Goal: Task Accomplishment & Management: Use online tool/utility

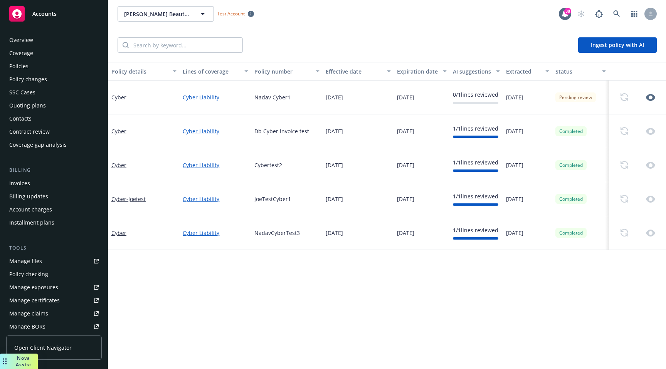
scroll to position [156, 0]
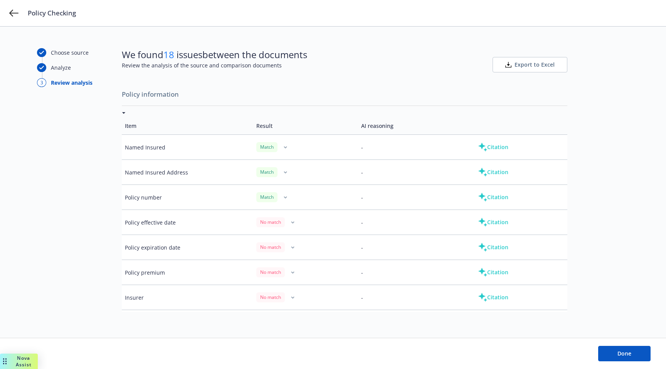
click at [502, 147] on button "Citation" at bounding box center [492, 146] width 55 height 15
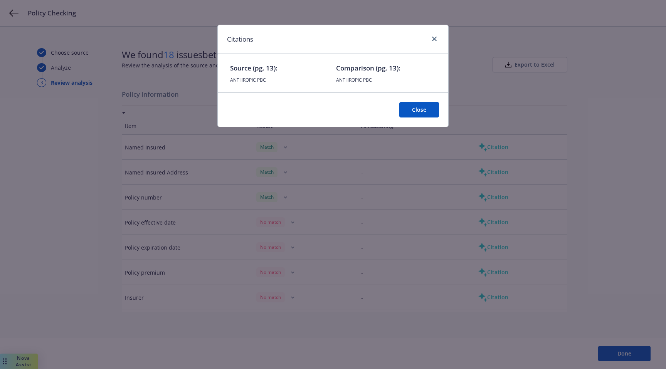
click at [428, 114] on button "Close" at bounding box center [419, 109] width 40 height 15
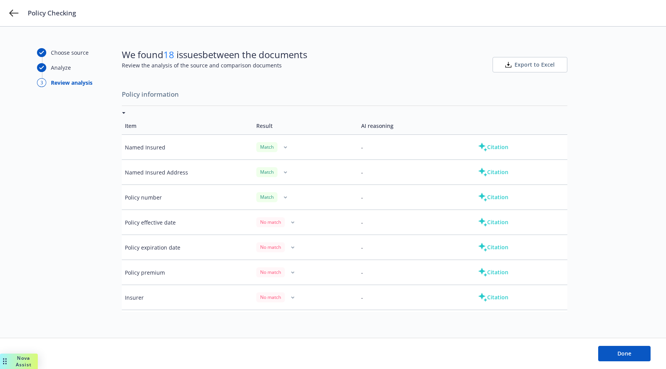
click at [284, 146] on button "button" at bounding box center [284, 147] width 9 height 9
click at [300, 188] on td "Match" at bounding box center [305, 197] width 105 height 25
click at [494, 155] on td "Citation" at bounding box center [514, 147] width 105 height 25
click at [494, 151] on button "Citation" at bounding box center [492, 146] width 55 height 15
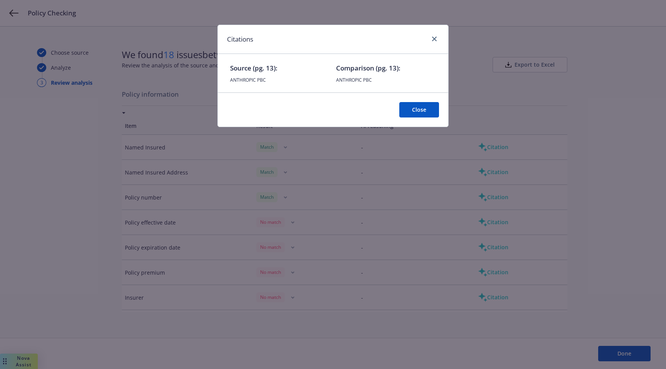
click at [427, 109] on button "Close" at bounding box center [419, 109] width 40 height 15
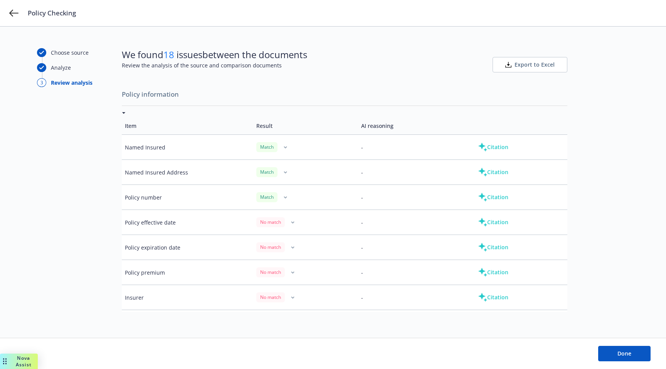
click at [494, 175] on button "Citation" at bounding box center [492, 172] width 55 height 15
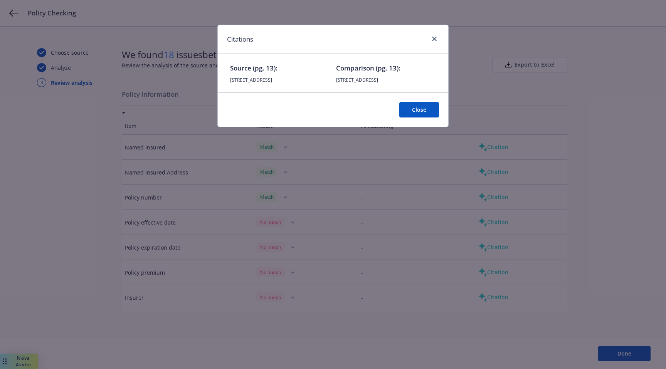
click at [413, 118] on button "Close" at bounding box center [419, 109] width 40 height 15
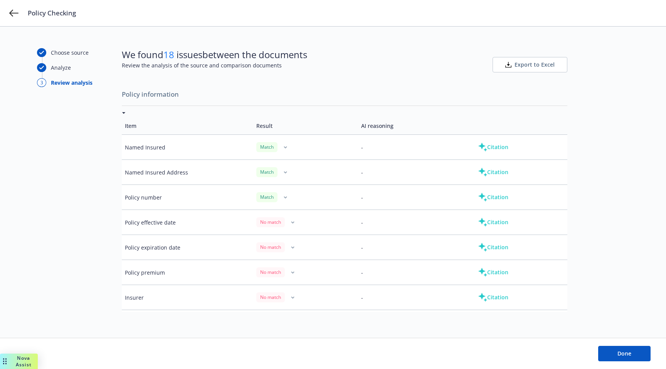
click at [494, 203] on button "Citation" at bounding box center [492, 197] width 55 height 15
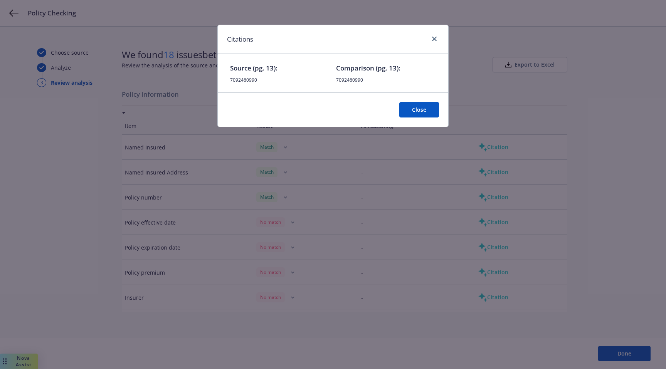
click at [422, 102] on div "Close" at bounding box center [333, 109] width 230 height 34
click at [422, 114] on button "Close" at bounding box center [419, 109] width 40 height 15
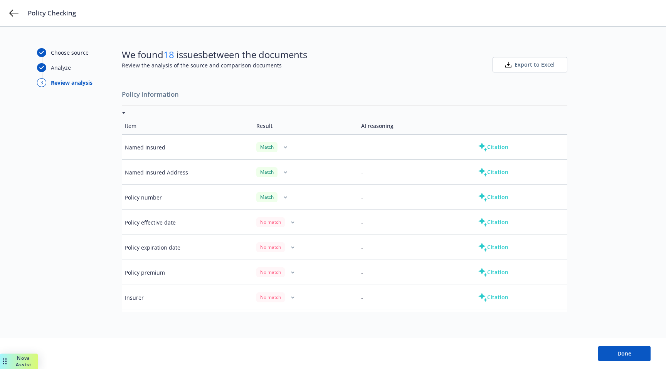
click at [493, 205] on button "Citation" at bounding box center [492, 197] width 55 height 15
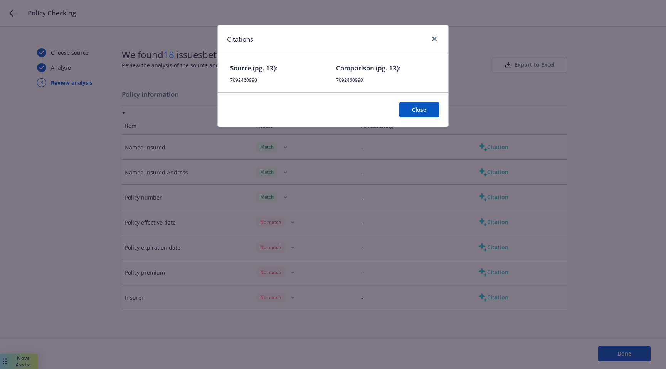
click at [426, 117] on button "Close" at bounding box center [419, 109] width 40 height 15
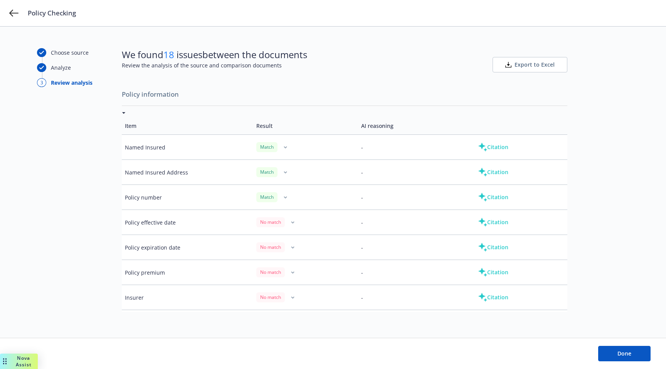
click at [486, 250] on button "Citation" at bounding box center [492, 247] width 55 height 15
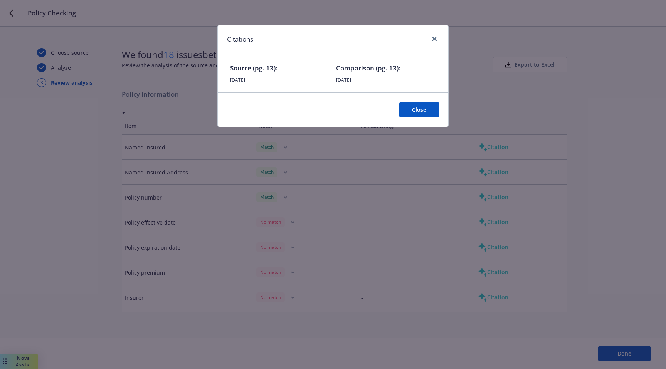
click at [424, 112] on button "Close" at bounding box center [419, 109] width 40 height 15
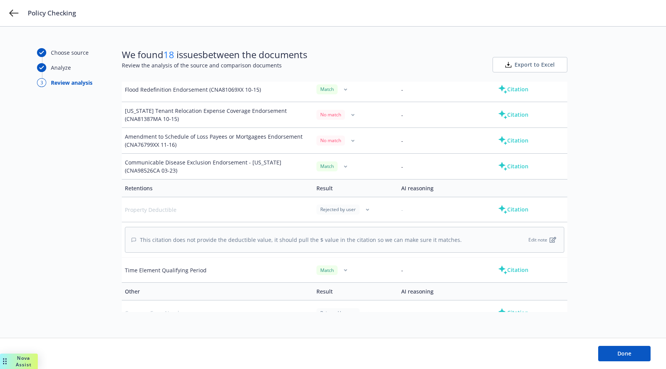
scroll to position [777, 0]
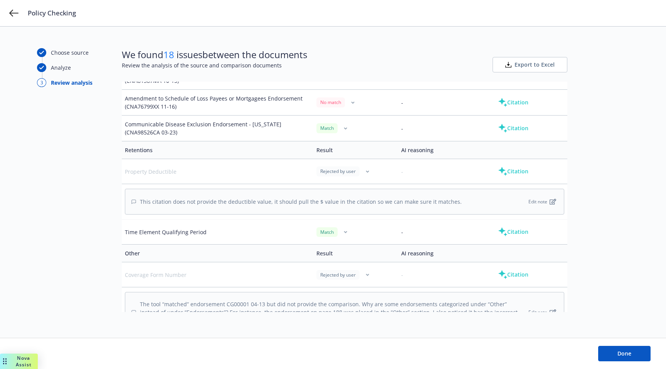
click at [506, 170] on icon at bounding box center [502, 171] width 9 height 9
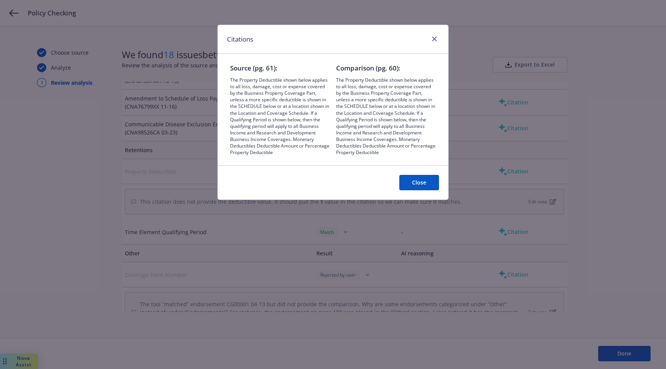
click at [430, 183] on button "Close" at bounding box center [419, 182] width 40 height 15
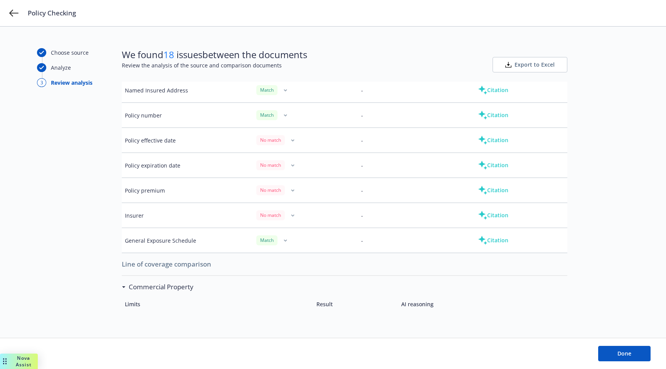
scroll to position [0, 0]
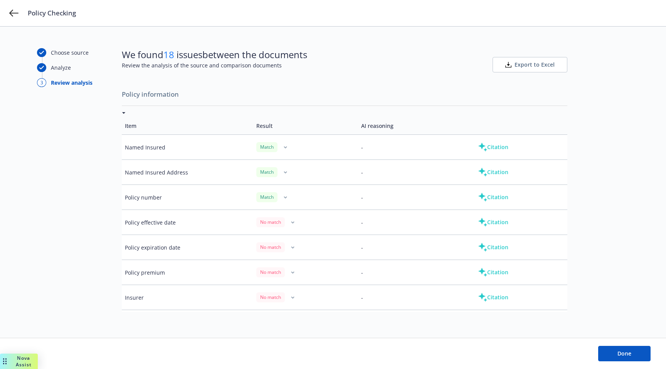
click at [497, 148] on button "Citation" at bounding box center [492, 146] width 55 height 15
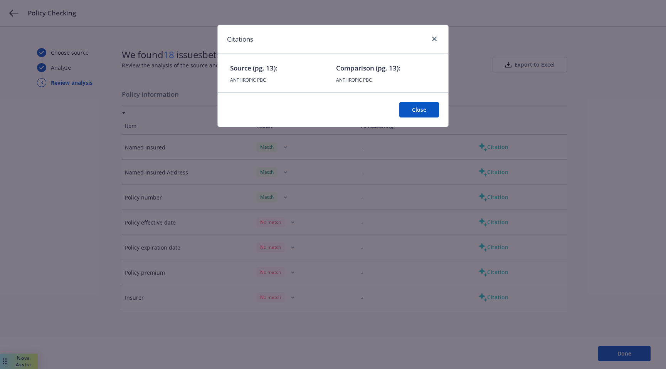
click at [416, 110] on button "Close" at bounding box center [419, 109] width 40 height 15
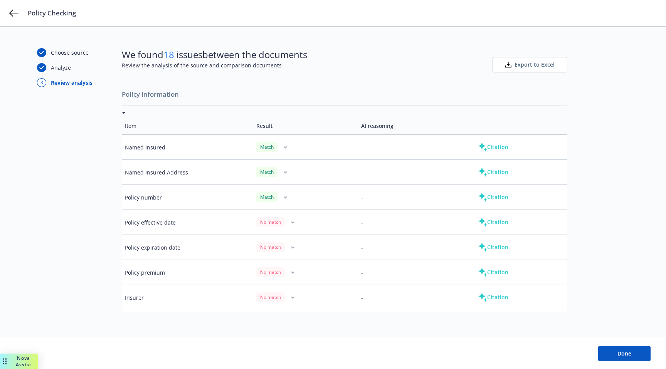
click at [494, 146] on button "Citation" at bounding box center [492, 146] width 55 height 15
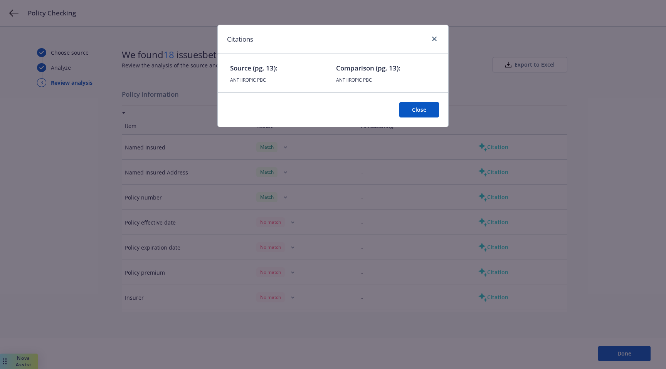
click at [427, 106] on button "Close" at bounding box center [419, 109] width 40 height 15
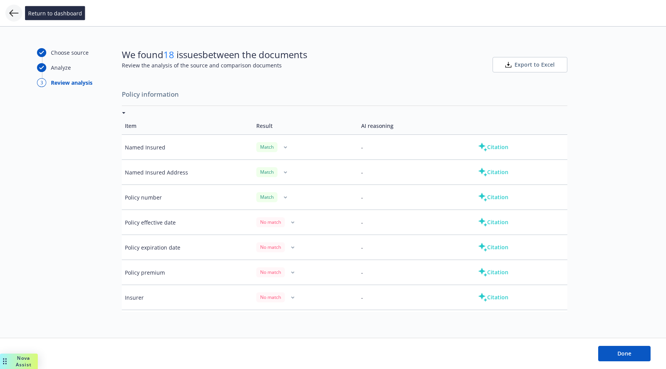
click at [10, 14] on icon at bounding box center [13, 12] width 9 height 9
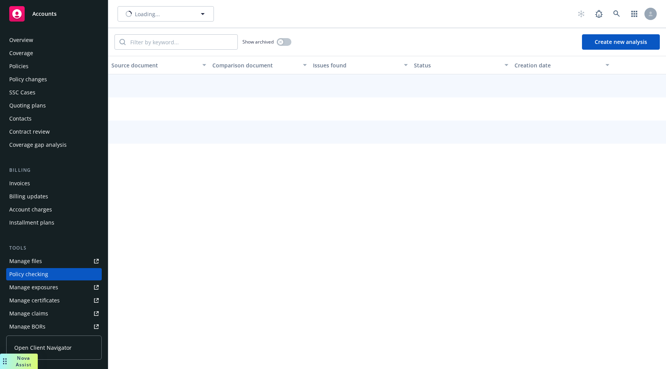
scroll to position [77, 0]
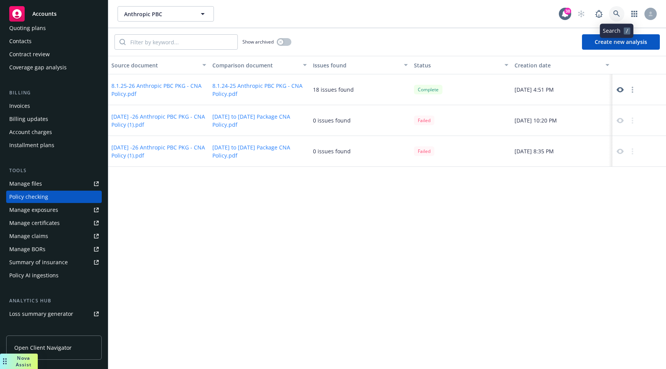
click at [611, 8] on link at bounding box center [616, 13] width 15 height 15
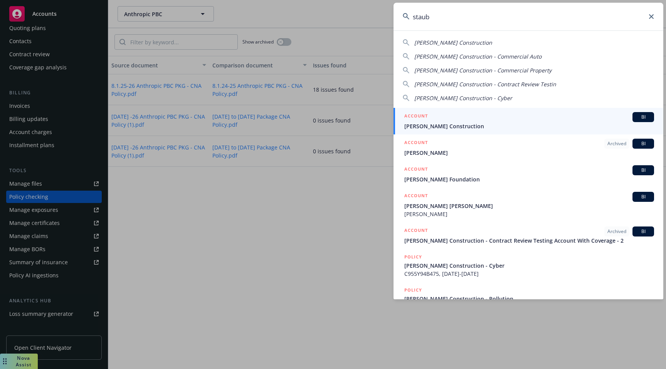
type input "staub"
click at [477, 121] on div "ACCOUNT BI" at bounding box center [529, 117] width 250 height 10
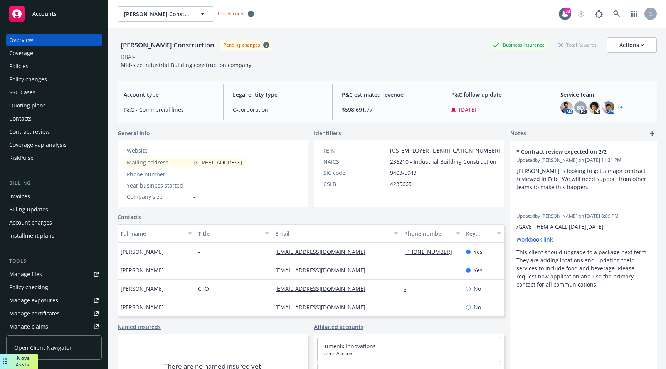
click at [49, 289] on div "Policy checking" at bounding box center [53, 287] width 89 height 12
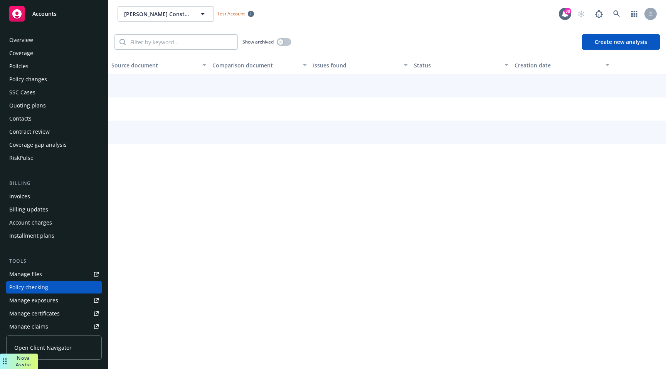
scroll to position [91, 0]
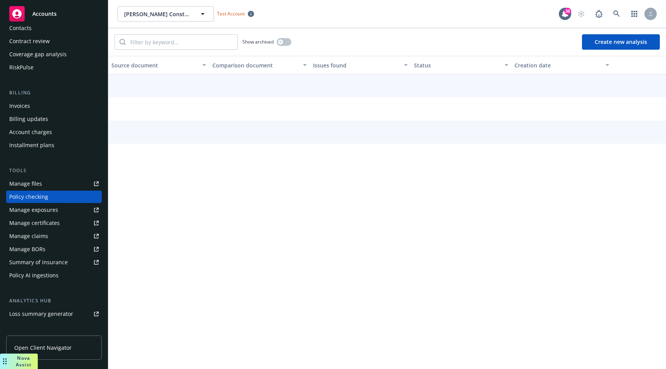
click at [620, 43] on button "Create new analysis" at bounding box center [621, 41] width 78 height 15
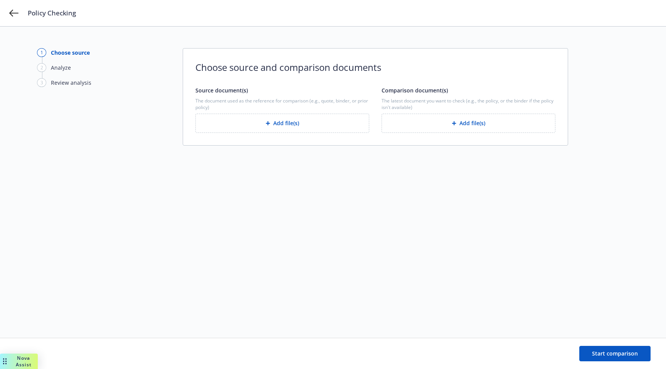
click at [322, 124] on button "Add file(s)" at bounding box center [282, 123] width 174 height 19
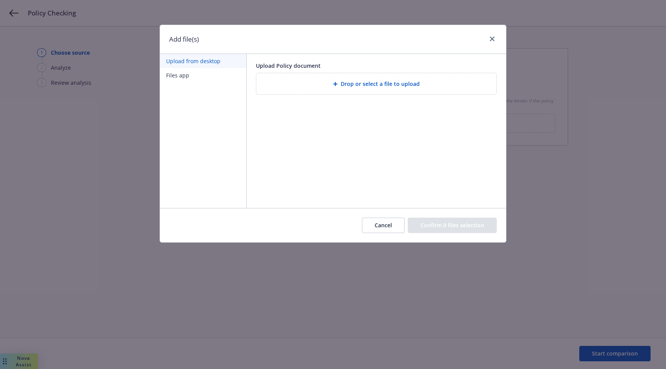
click at [308, 89] on div "Drop or select a file to upload" at bounding box center [376, 83] width 240 height 21
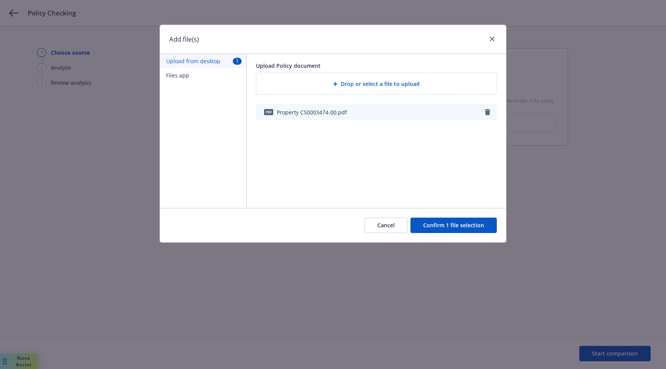
click at [435, 225] on button "Confirm 1 file selection" at bounding box center [453, 225] width 86 height 15
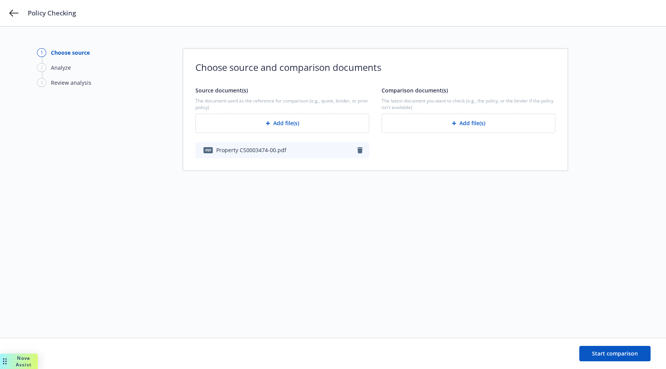
click at [422, 120] on button "Add file(s)" at bounding box center [468, 123] width 174 height 19
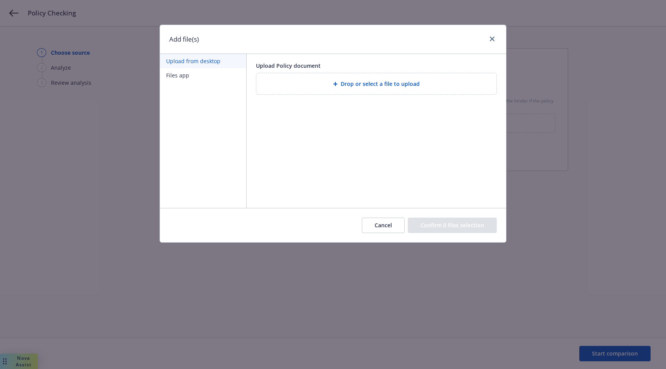
click at [338, 84] on icon at bounding box center [335, 84] width 5 height 5
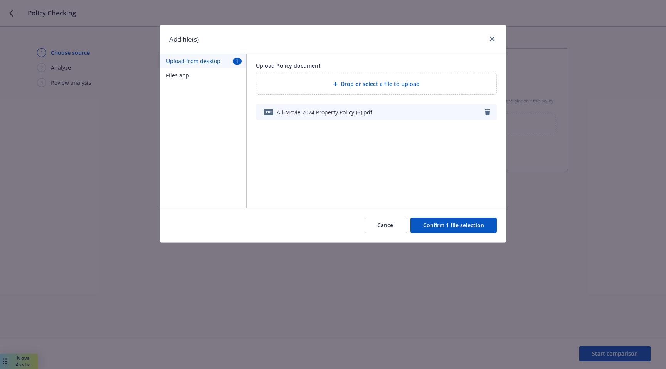
click at [464, 225] on button "Confirm 1 file selection" at bounding box center [453, 225] width 86 height 15
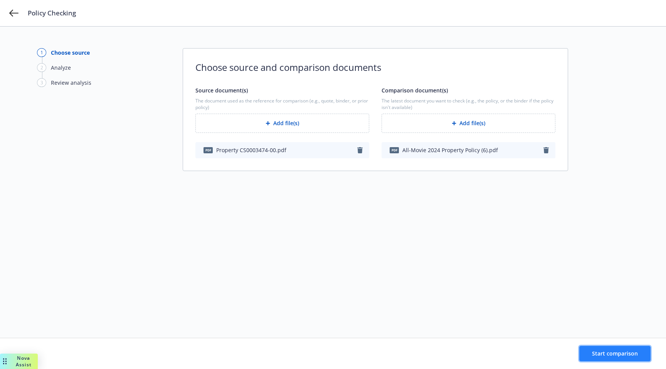
click at [603, 351] on span "Start comparison" at bounding box center [615, 353] width 46 height 7
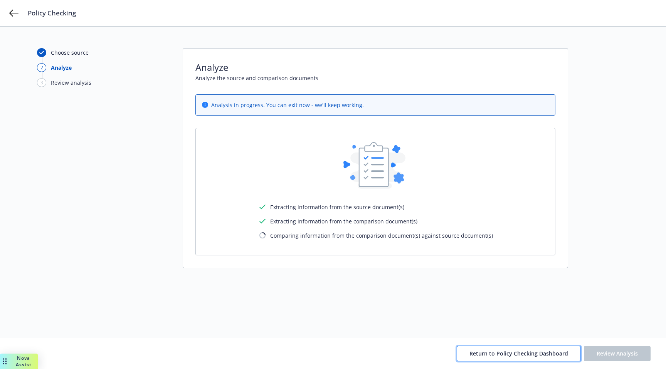
click at [496, 351] on span "Return to Policy Checking Dashboard" at bounding box center [518, 353] width 99 height 7
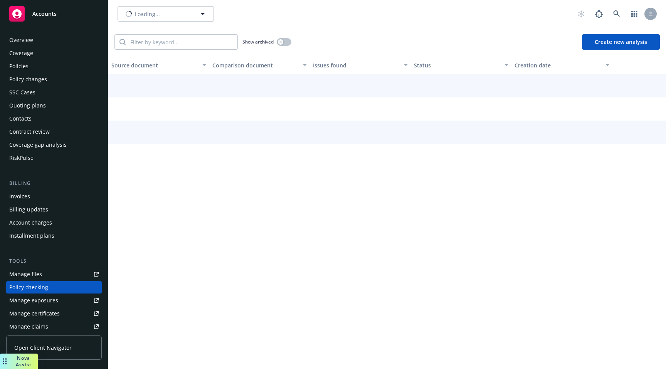
scroll to position [91, 0]
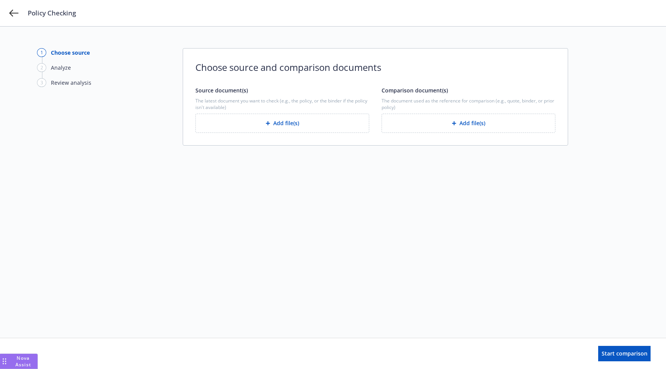
click at [308, 125] on button "Add file(s)" at bounding box center [282, 123] width 174 height 19
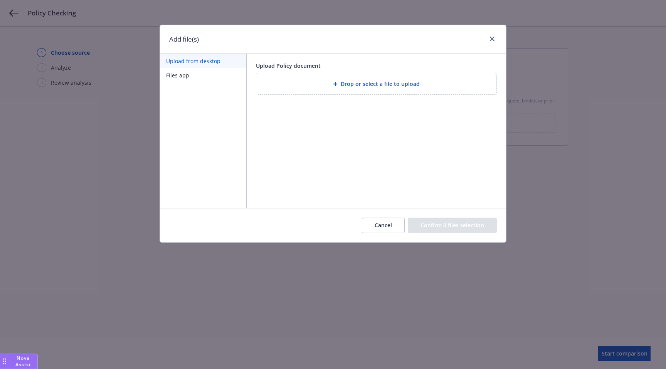
click at [302, 94] on div "Drop or select a file to upload" at bounding box center [376, 84] width 241 height 22
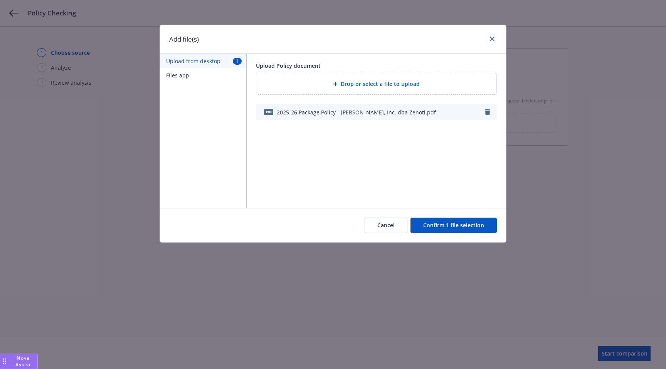
click at [443, 230] on button "Confirm 1 file selection" at bounding box center [453, 225] width 86 height 15
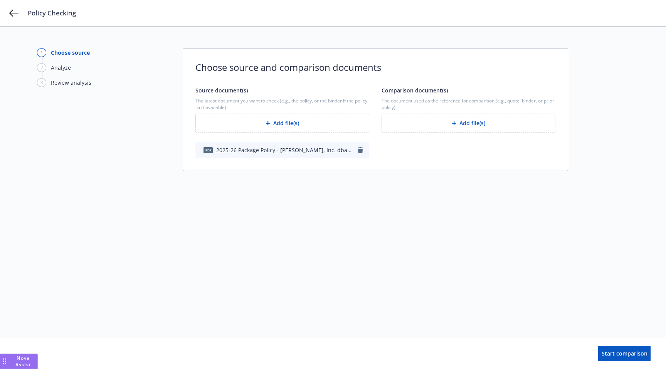
click at [409, 130] on button "Add file(s)" at bounding box center [468, 123] width 174 height 19
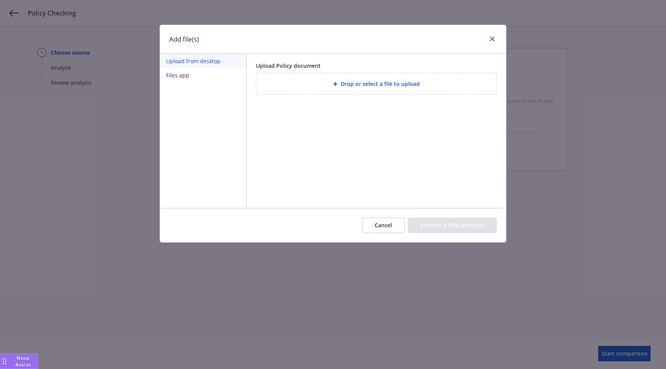
click at [349, 87] on span "Drop or select a file to upload" at bounding box center [380, 84] width 79 height 8
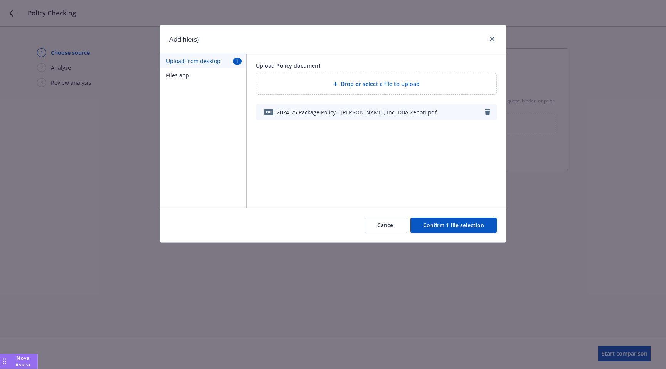
click at [475, 225] on button "Confirm 1 file selection" at bounding box center [453, 225] width 86 height 15
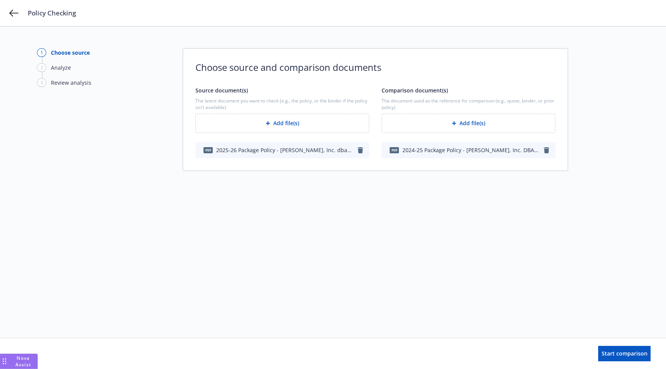
click at [546, 152] on icon "button" at bounding box center [546, 150] width 5 height 6
click at [475, 131] on button "Add file(s)" at bounding box center [468, 123] width 174 height 19
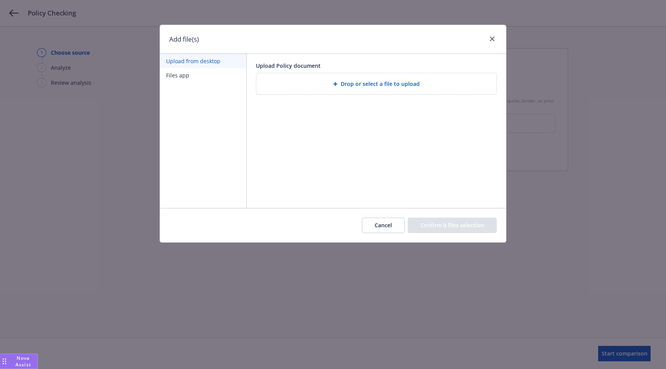
click at [395, 83] on span "Drop or select a file to upload" at bounding box center [380, 84] width 79 height 8
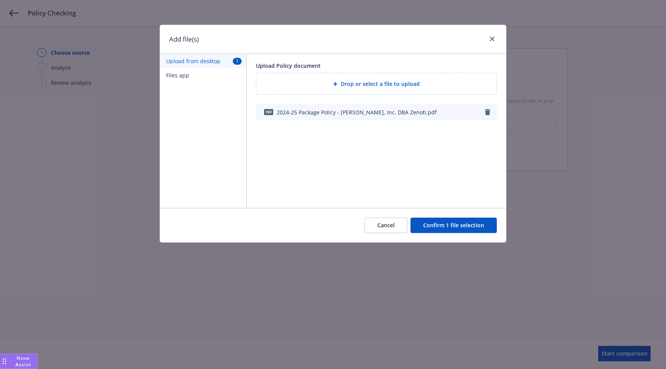
click at [407, 222] on button "Cancel" at bounding box center [385, 225] width 43 height 15
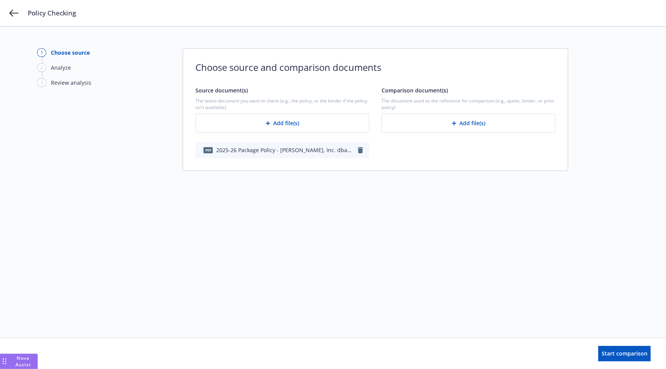
click at [415, 133] on div "Comparison document(s) The document used as the reference for comparison (e.g.,…" at bounding box center [468, 122] width 174 height 72
click at [416, 123] on button "Add file(s)" at bounding box center [468, 123] width 174 height 19
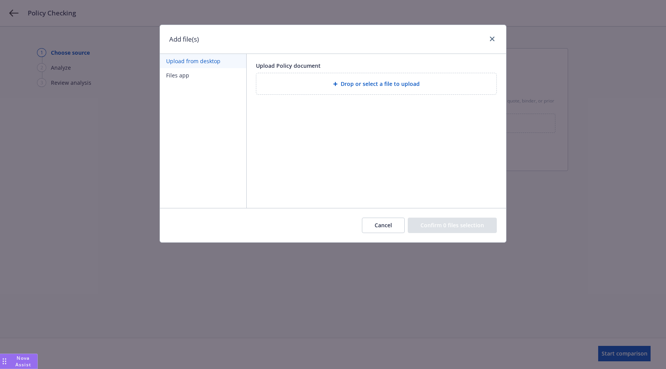
click at [387, 85] on span "Drop or select a file to upload" at bounding box center [380, 84] width 79 height 8
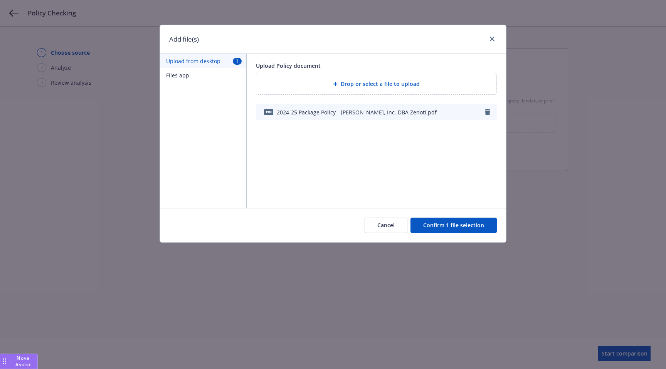
click at [450, 229] on button "Confirm 1 file selection" at bounding box center [453, 225] width 86 height 15
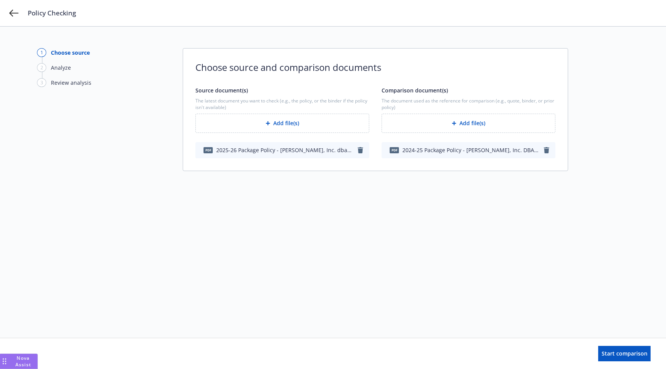
click at [343, 120] on button "Add file(s)" at bounding box center [282, 123] width 174 height 19
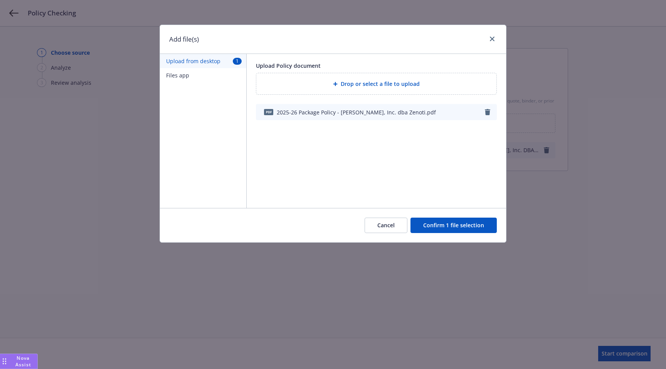
click at [487, 114] on icon "button" at bounding box center [487, 112] width 5 height 6
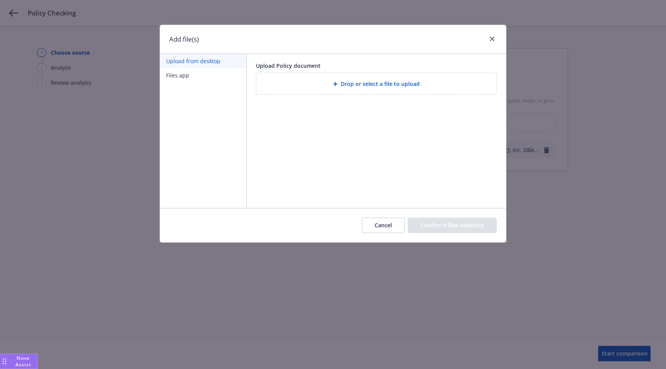
click at [387, 91] on div "Drop or select a file to upload" at bounding box center [376, 83] width 240 height 21
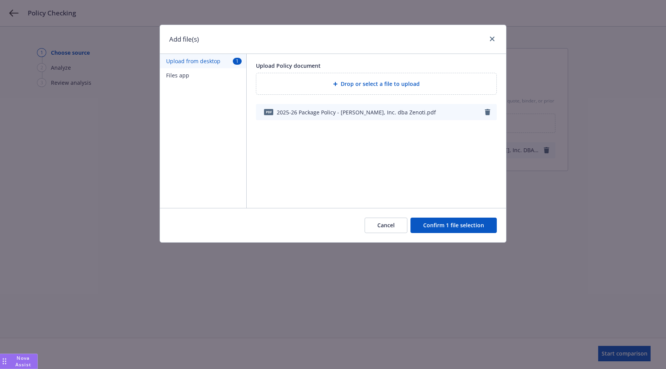
click at [482, 232] on button "Confirm 1 file selection" at bounding box center [453, 225] width 86 height 15
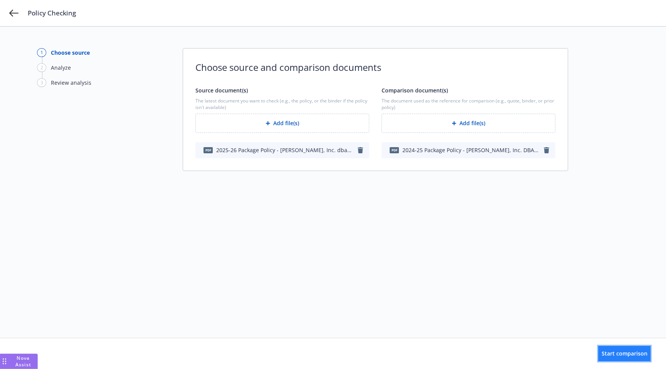
click at [626, 355] on span "Start comparison" at bounding box center [624, 353] width 46 height 7
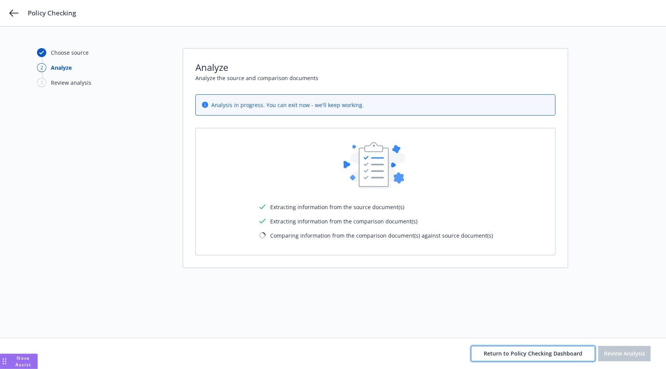
click at [496, 354] on span "Return to Policy Checking Dashboard" at bounding box center [533, 353] width 99 height 7
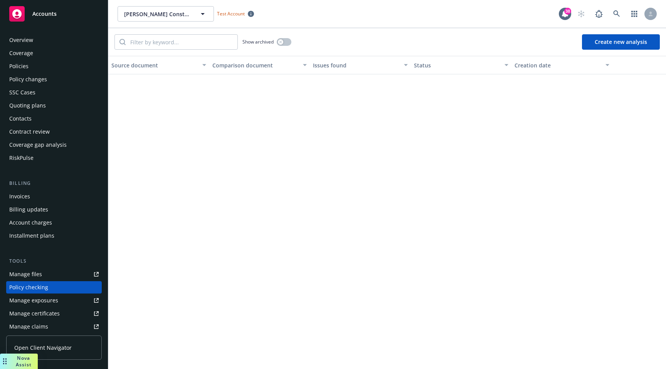
scroll to position [91, 0]
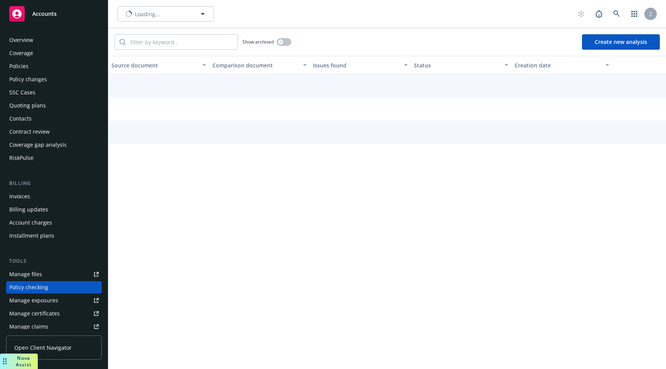
scroll to position [91, 0]
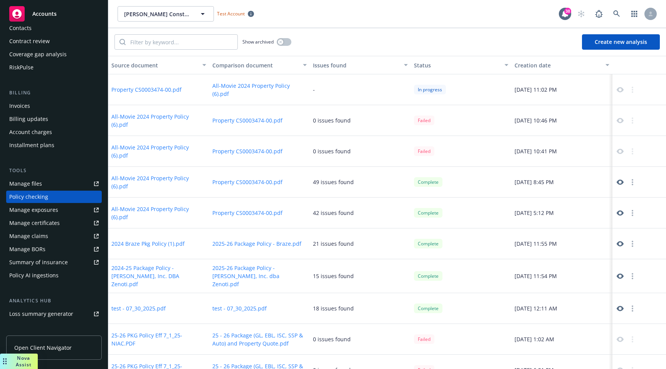
scroll to position [13, 0]
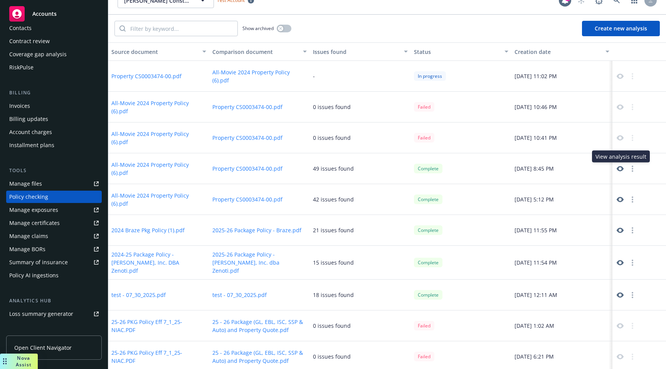
click at [618, 170] on icon at bounding box center [619, 168] width 7 height 5
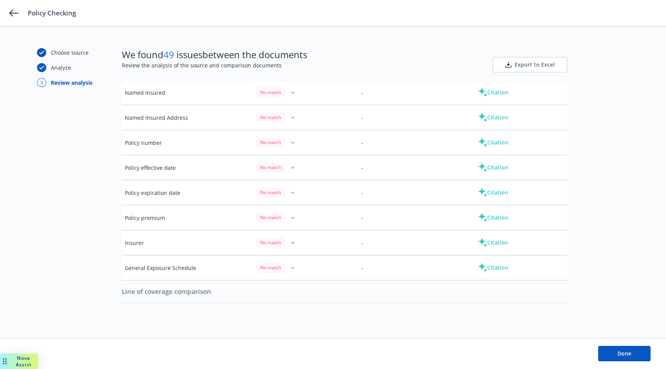
scroll to position [59, 0]
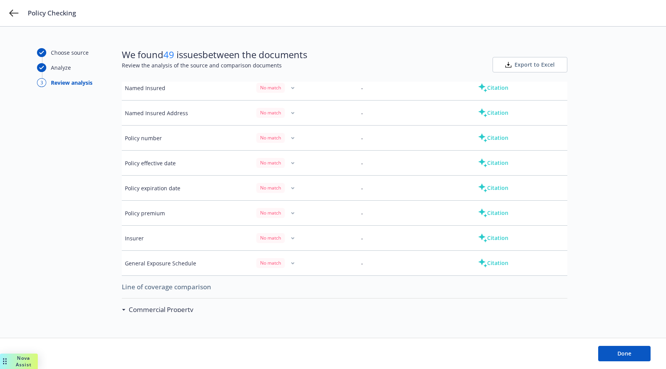
click at [499, 113] on button "Citation" at bounding box center [492, 112] width 55 height 15
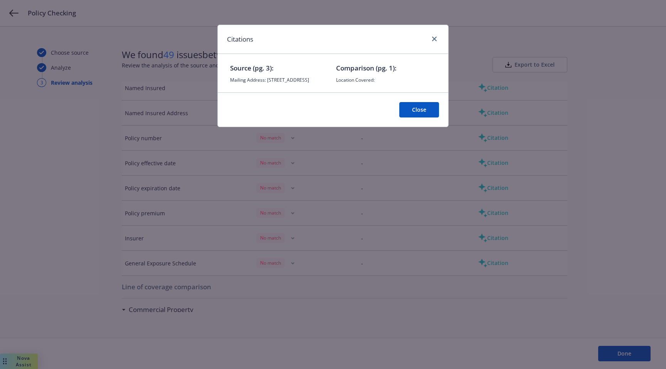
click at [418, 118] on button "Close" at bounding box center [419, 109] width 40 height 15
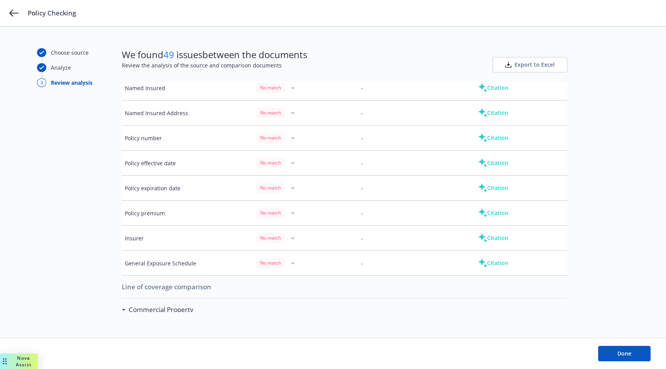
click at [504, 140] on button "Citation" at bounding box center [492, 137] width 55 height 15
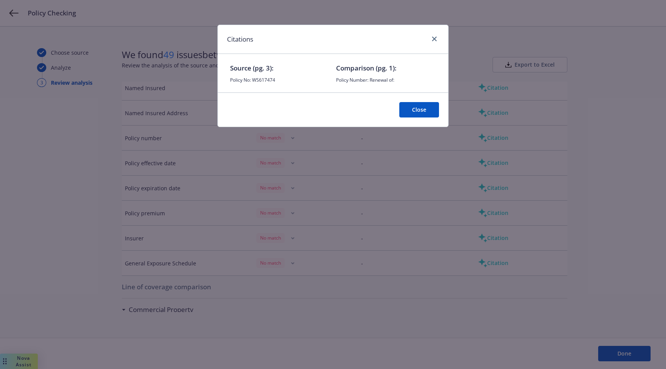
click at [433, 108] on button "Close" at bounding box center [419, 109] width 40 height 15
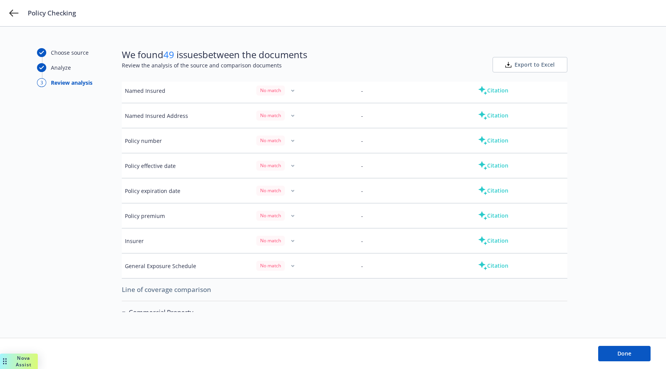
scroll to position [7, 0]
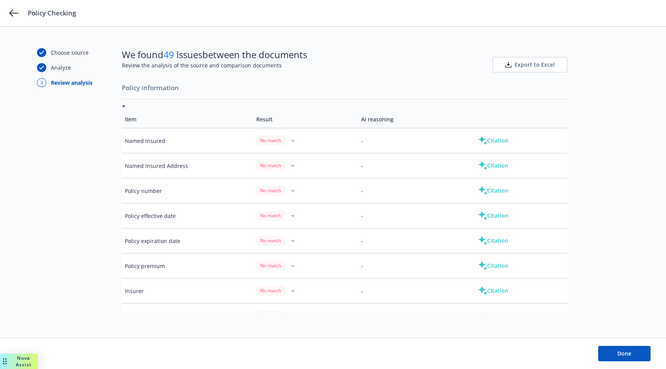
click at [531, 62] on span "Export to Excel" at bounding box center [534, 65] width 40 height 8
click at [291, 139] on icon "button" at bounding box center [292, 140] width 3 height 3
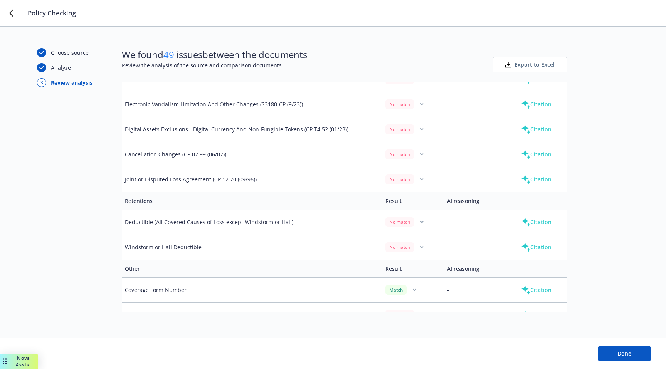
scroll to position [1237, 0]
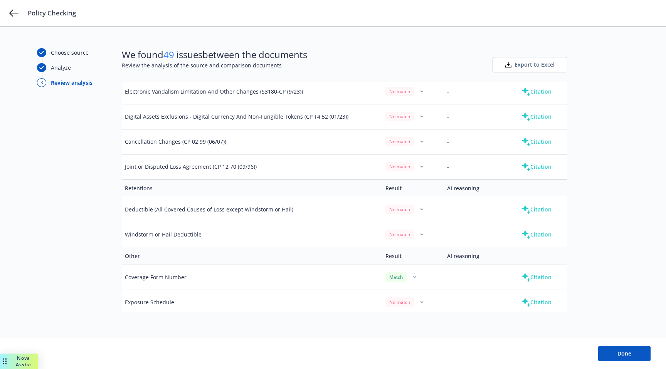
click at [534, 237] on button "Citation" at bounding box center [536, 234] width 55 height 15
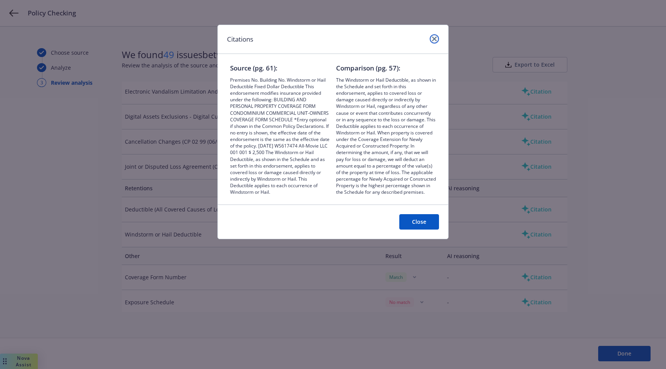
click at [435, 40] on icon "close" at bounding box center [434, 39] width 5 height 5
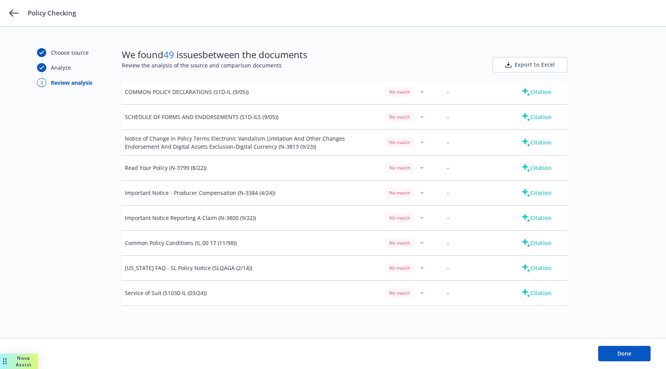
scroll to position [0, 0]
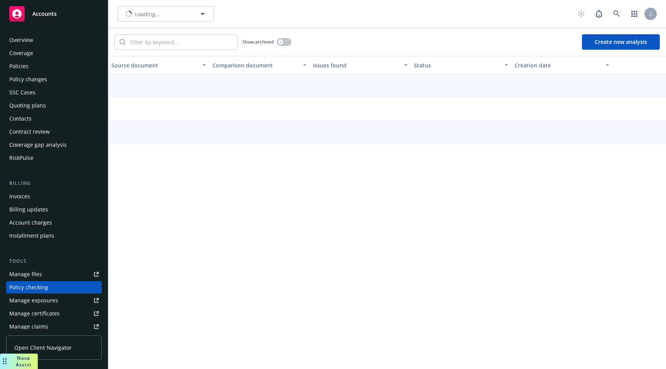
scroll to position [91, 0]
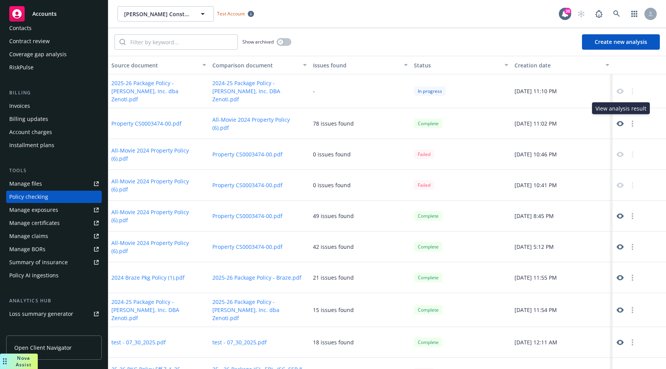
click at [621, 120] on icon at bounding box center [619, 123] width 7 height 7
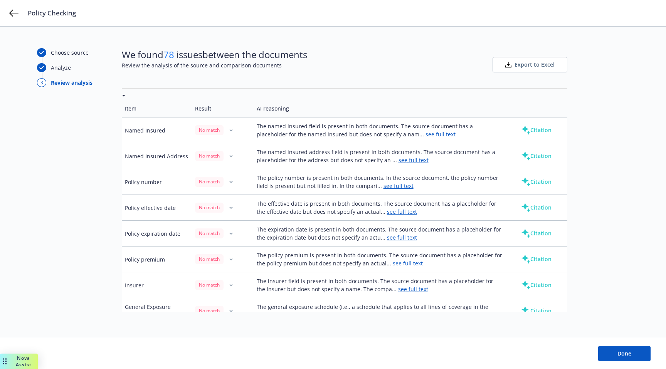
scroll to position [31, 0]
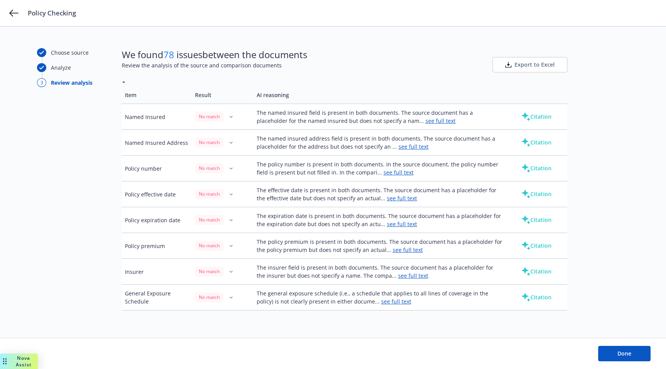
click at [425, 121] on link "see full text" at bounding box center [440, 120] width 30 height 7
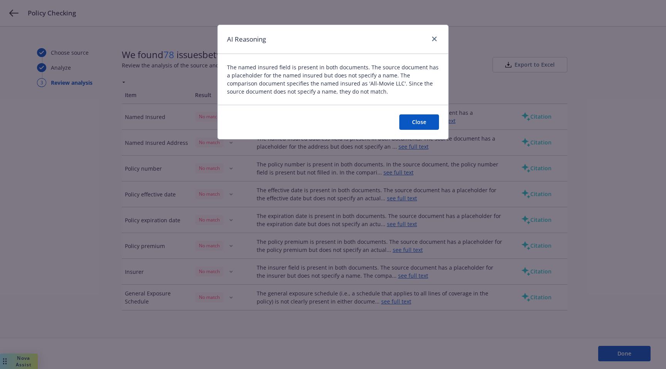
click at [410, 122] on button "Close" at bounding box center [419, 121] width 40 height 15
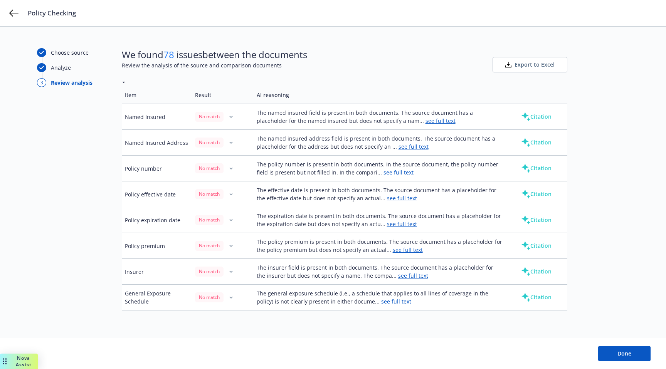
click at [425, 121] on link "see full text" at bounding box center [440, 120] width 30 height 7
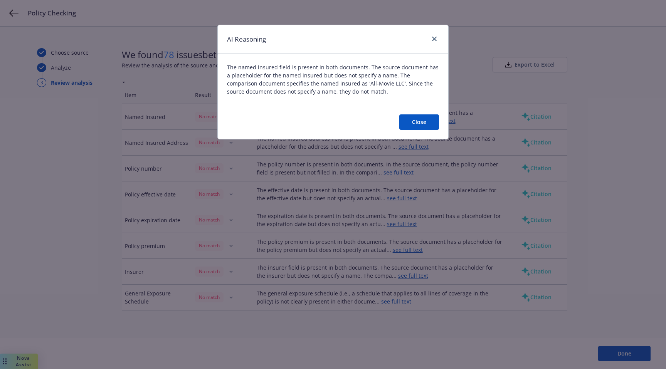
click at [414, 122] on button "Close" at bounding box center [419, 121] width 40 height 15
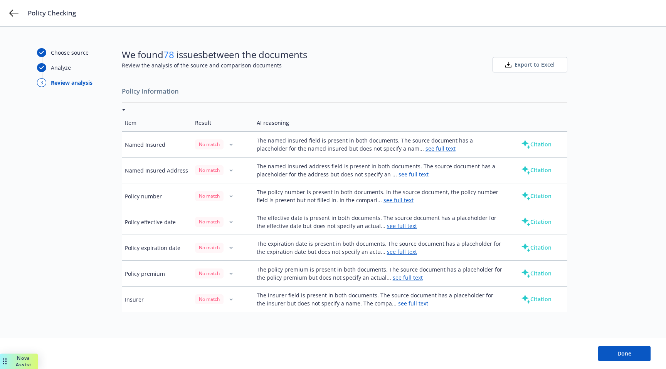
scroll to position [0, 0]
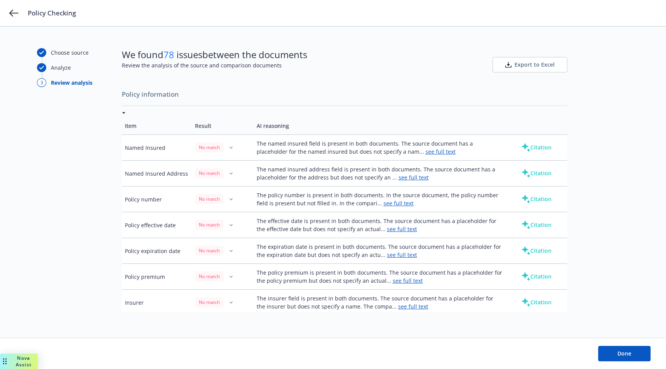
click at [420, 177] on link "see full text" at bounding box center [413, 177] width 30 height 7
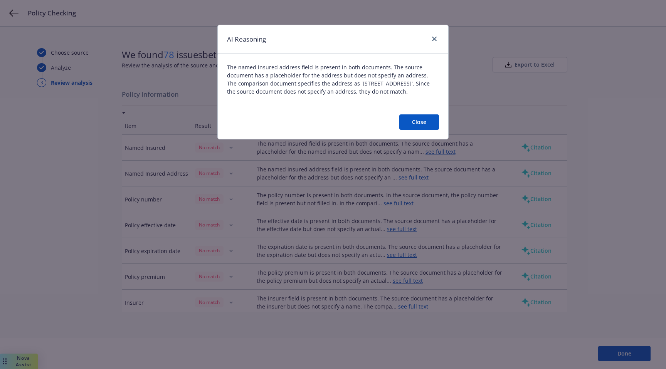
click at [417, 129] on button "Close" at bounding box center [419, 121] width 40 height 15
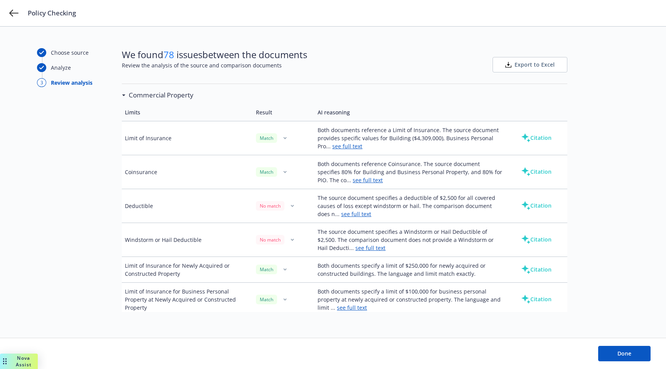
scroll to position [286, 0]
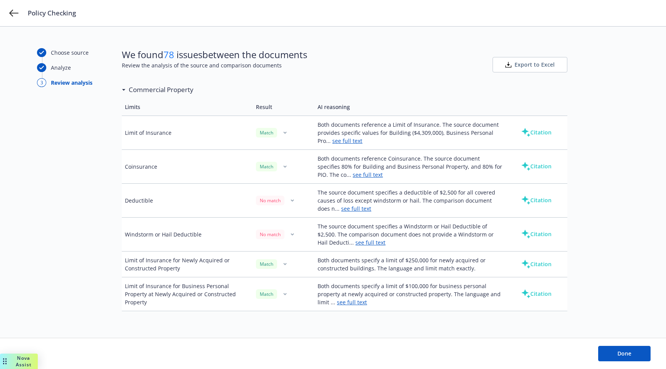
click at [349, 206] on link "see full text" at bounding box center [356, 208] width 30 height 7
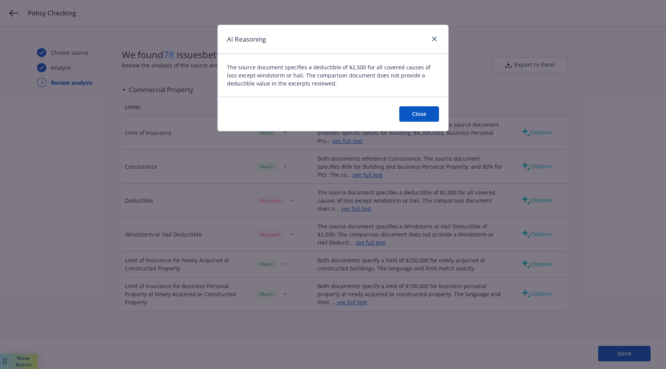
click at [417, 112] on button "Close" at bounding box center [419, 113] width 40 height 15
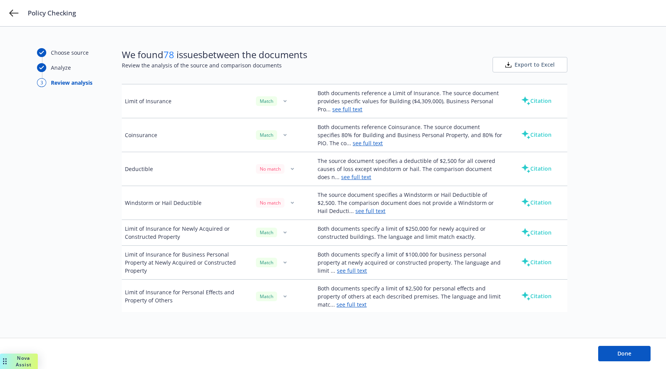
scroll to position [322, 0]
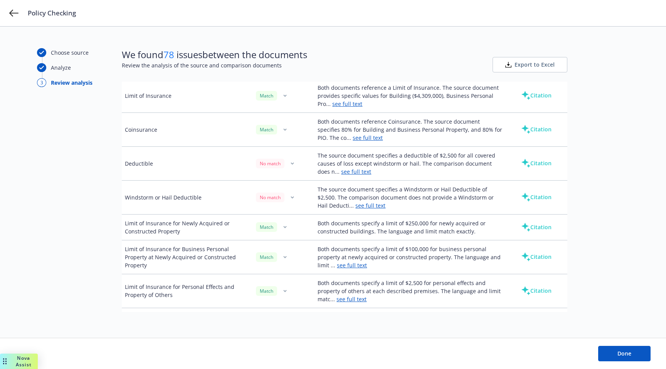
click at [363, 208] on link "see full text" at bounding box center [370, 205] width 30 height 7
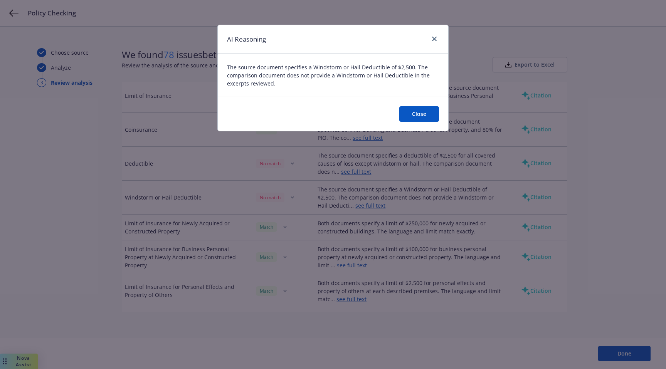
click at [418, 114] on button "Close" at bounding box center [419, 113] width 40 height 15
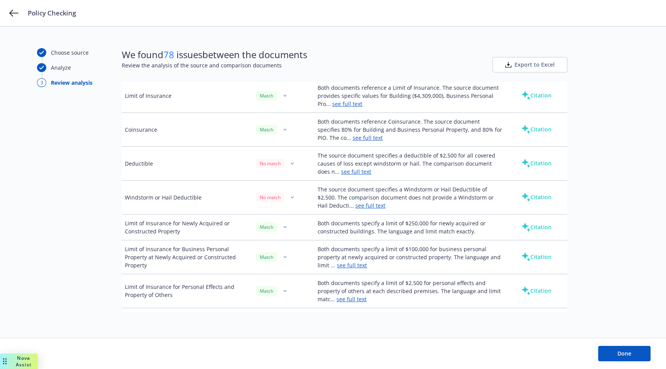
click at [543, 168] on button "Citation" at bounding box center [536, 163] width 55 height 15
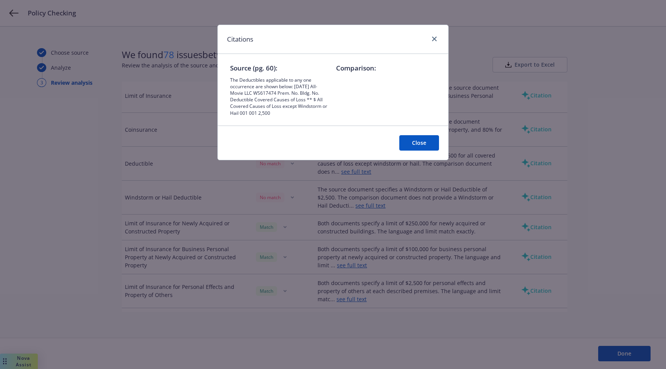
click at [414, 143] on button "Close" at bounding box center [419, 142] width 40 height 15
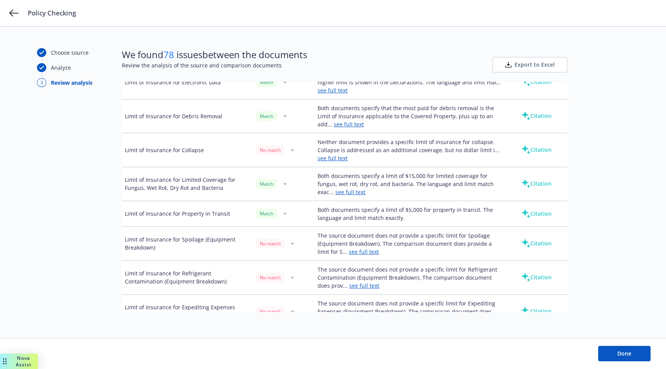
scroll to position [845, 0]
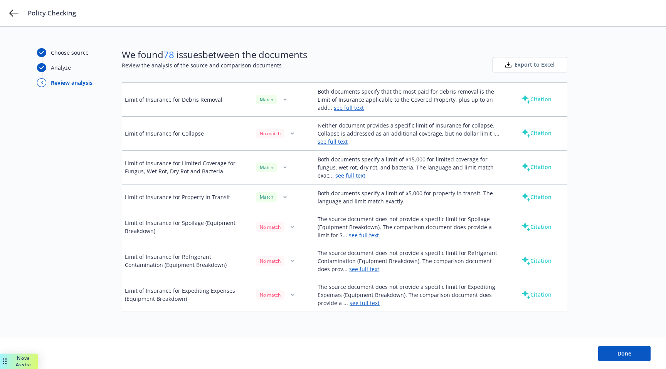
click at [348, 138] on link "see full text" at bounding box center [332, 141] width 30 height 7
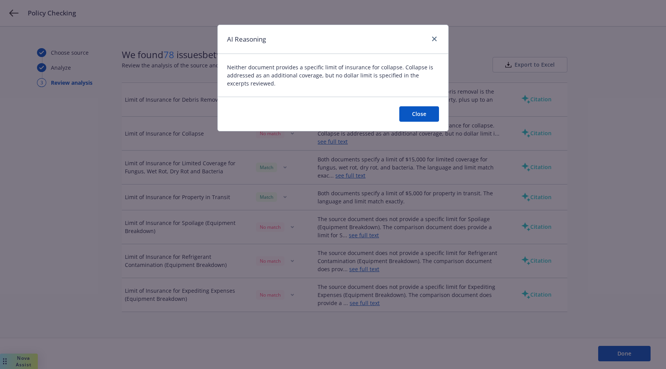
click at [412, 118] on button "Close" at bounding box center [419, 113] width 40 height 15
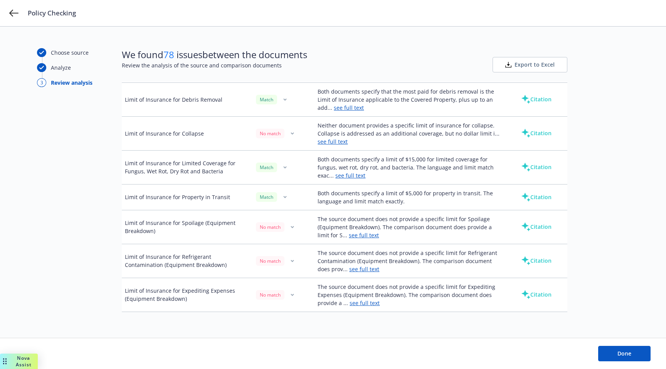
click at [361, 178] on link "see full text" at bounding box center [350, 175] width 30 height 7
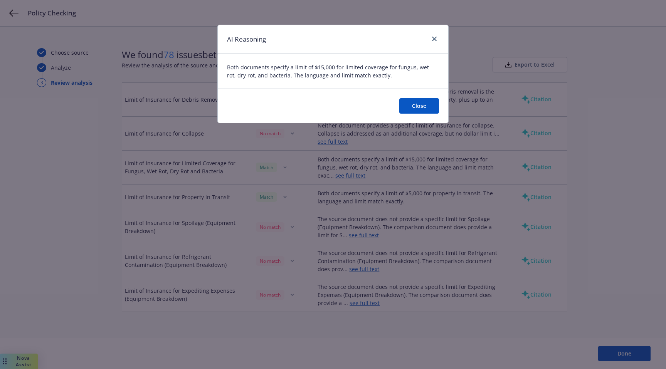
click at [417, 105] on button "Close" at bounding box center [419, 105] width 40 height 15
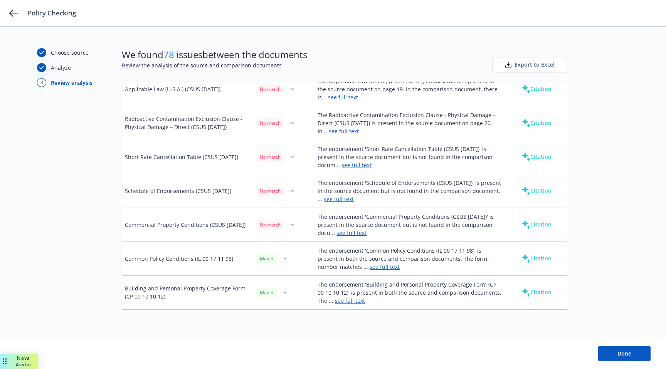
scroll to position [1583, 0]
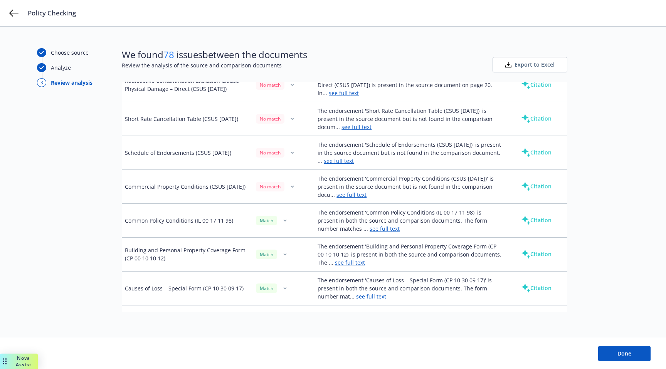
click at [354, 162] on link "see full text" at bounding box center [339, 160] width 30 height 7
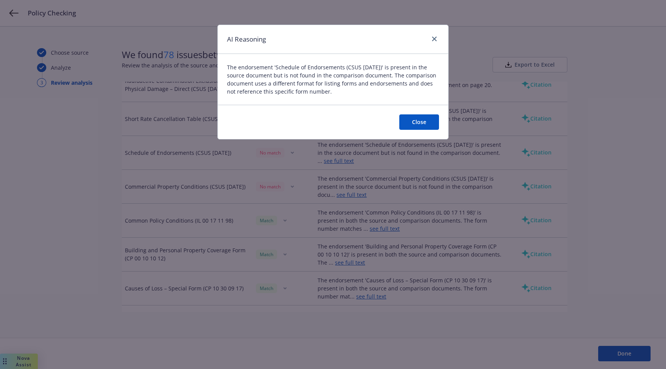
click at [423, 117] on button "Close" at bounding box center [419, 121] width 40 height 15
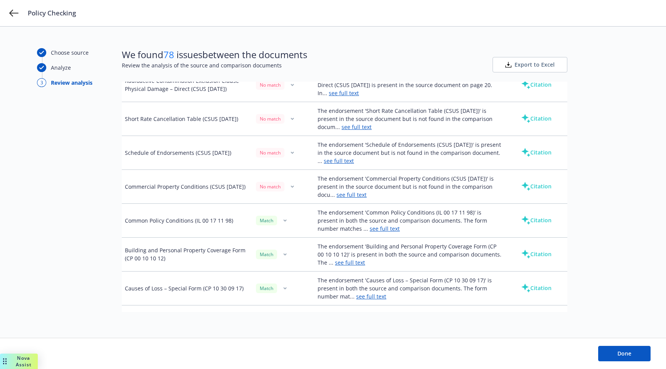
click at [370, 230] on link "see full text" at bounding box center [385, 228] width 30 height 7
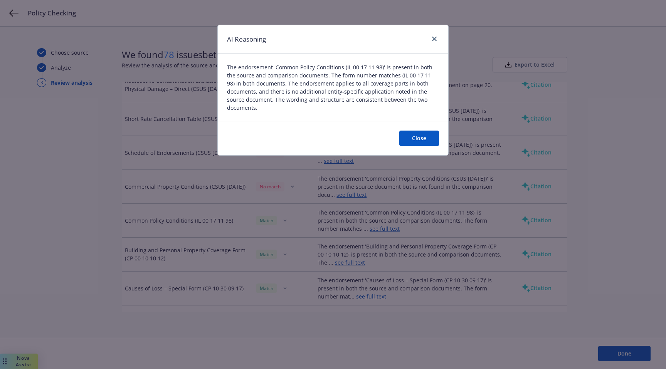
click at [427, 131] on button "Close" at bounding box center [419, 138] width 40 height 15
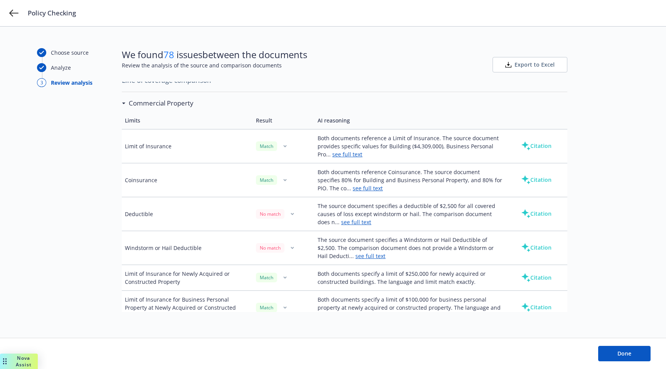
scroll to position [272, 0]
click at [125, 102] on div "Commercial Property" at bounding box center [158, 104] width 72 height 10
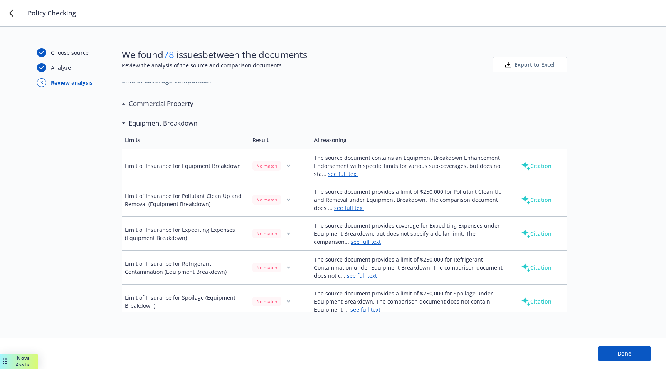
click at [126, 121] on div "Equipment Breakdown" at bounding box center [162, 123] width 72 height 10
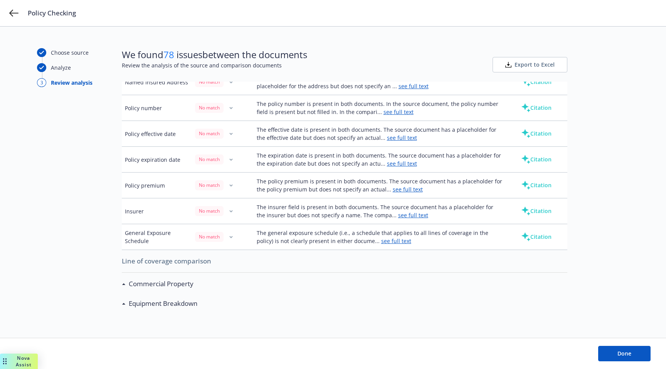
scroll to position [91, 0]
click at [127, 284] on div "Commercial Property" at bounding box center [160, 284] width 68 height 10
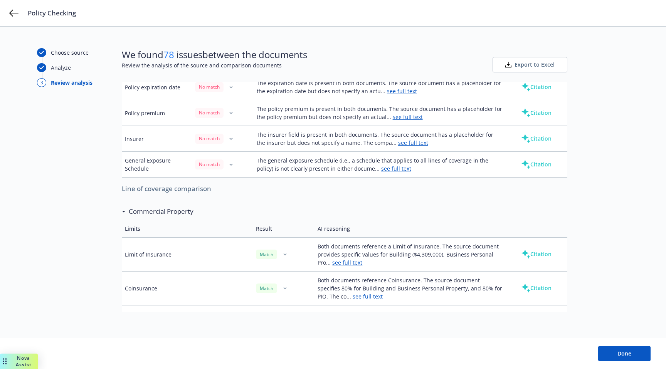
click at [145, 215] on h3 "Commercial Property" at bounding box center [161, 212] width 65 height 10
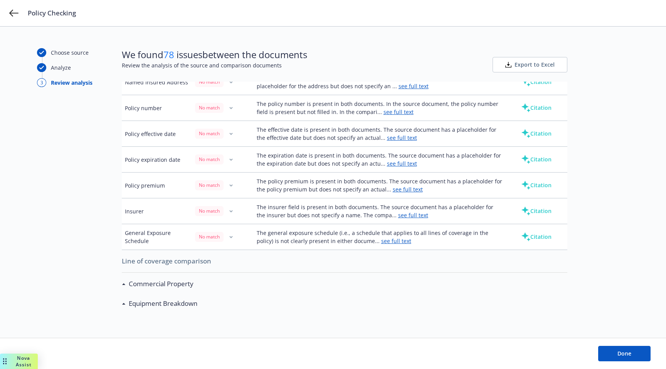
click at [136, 300] on h3 "Equipment Breakdown" at bounding box center [163, 304] width 69 height 10
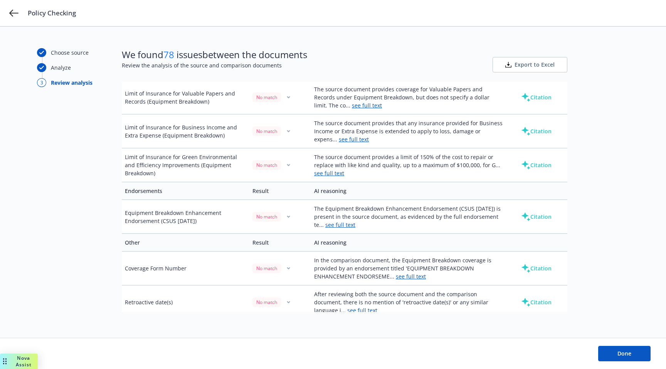
scroll to position [618, 0]
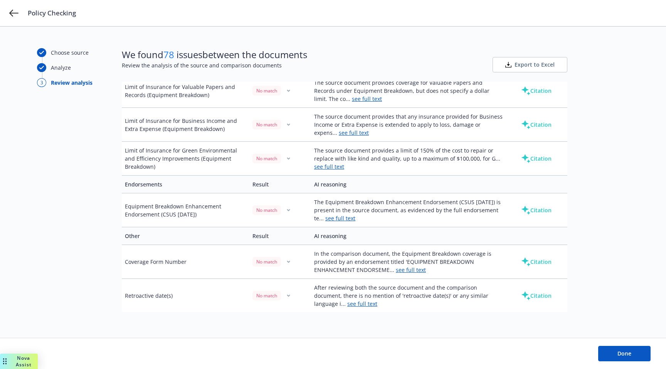
click at [336, 217] on link "see full text" at bounding box center [340, 218] width 30 height 7
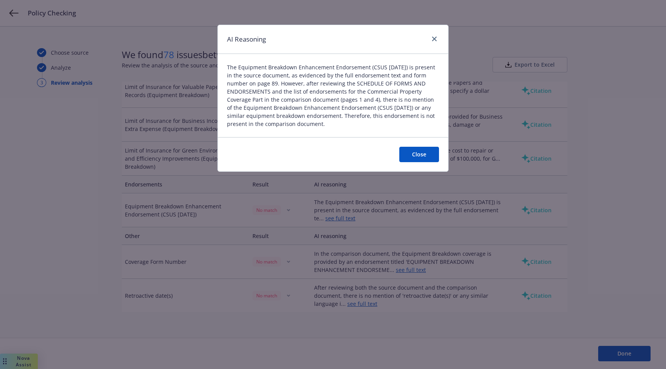
click at [417, 155] on button "Close" at bounding box center [419, 154] width 40 height 15
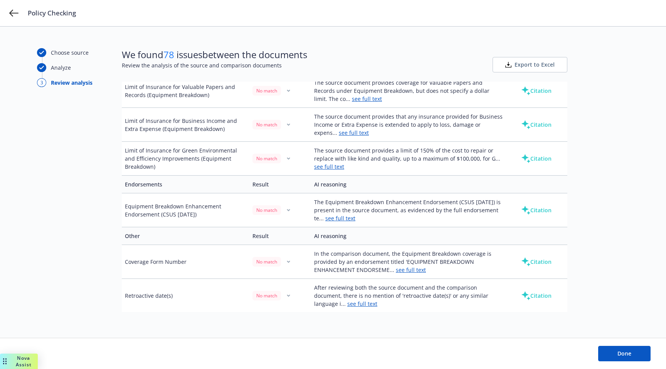
scroll to position [653, 0]
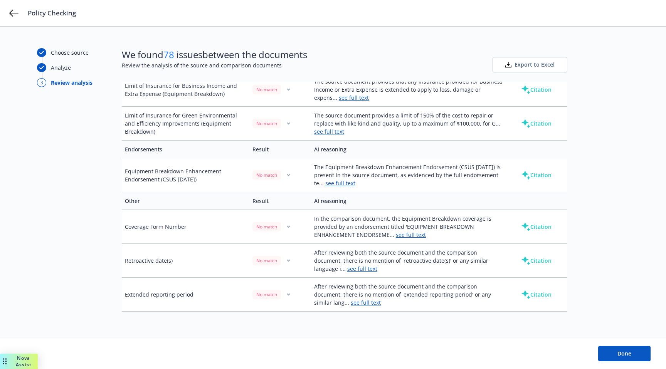
click at [377, 265] on link "see full text" at bounding box center [362, 268] width 30 height 7
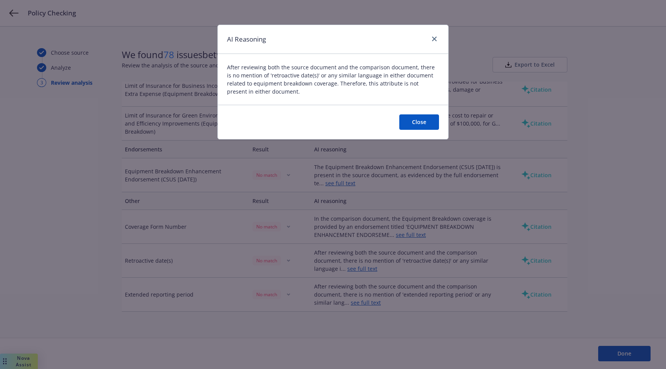
click at [417, 120] on button "Close" at bounding box center [419, 121] width 40 height 15
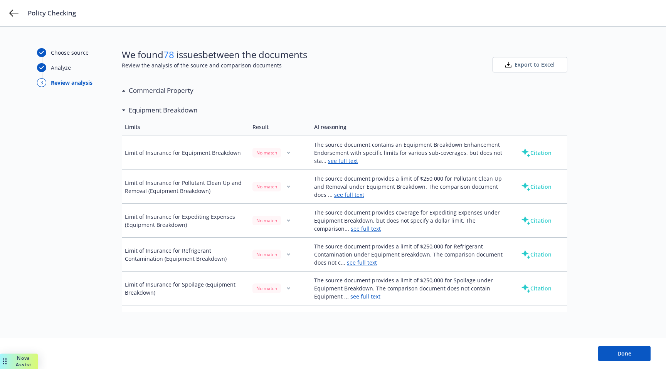
scroll to position [0, 0]
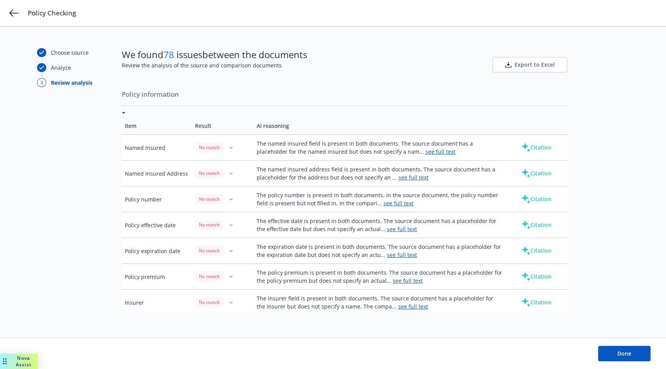
click at [122, 113] on icon at bounding box center [124, 113] width 4 height 2
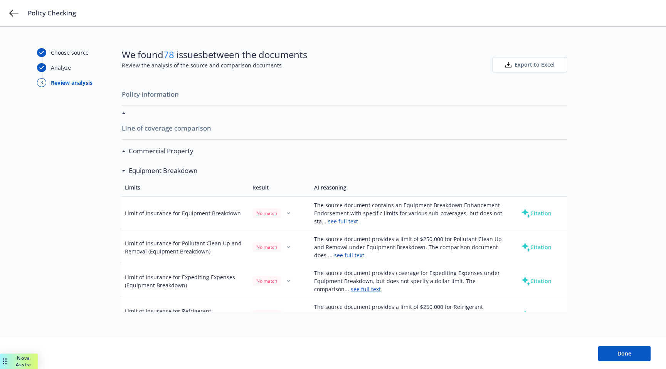
click at [124, 149] on div "Commercial Property" at bounding box center [158, 151] width 72 height 10
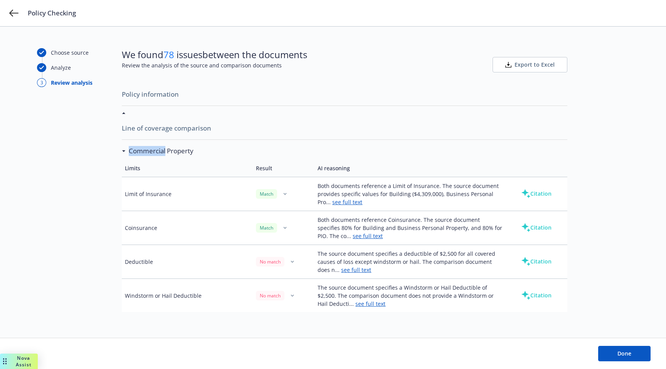
click at [124, 149] on div "Commercial Property" at bounding box center [158, 151] width 72 height 10
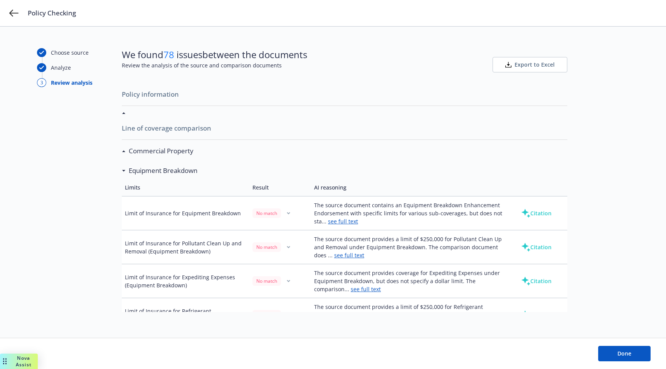
click at [124, 168] on div "Equipment Breakdown" at bounding box center [160, 171] width 76 height 10
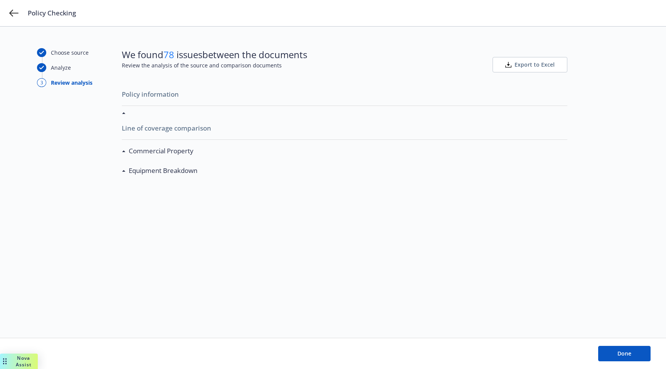
click at [124, 168] on div "Equipment Breakdown" at bounding box center [160, 171] width 76 height 10
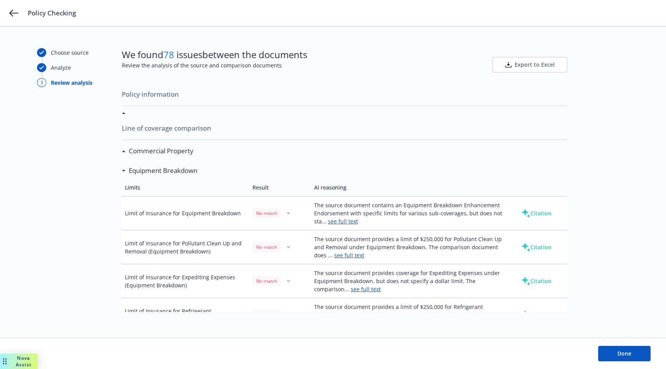
click at [124, 151] on icon at bounding box center [123, 152] width 3 height 2
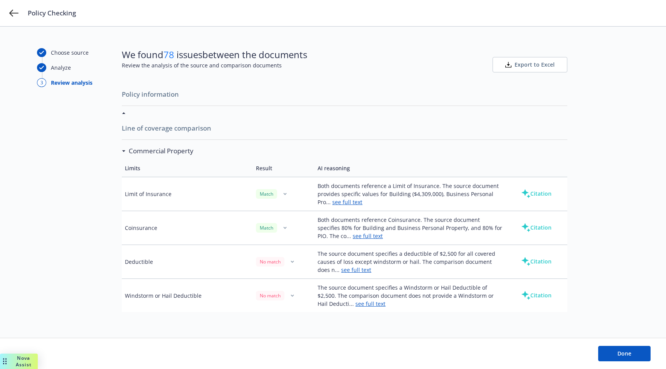
click at [124, 113] on icon at bounding box center [123, 114] width 3 height 2
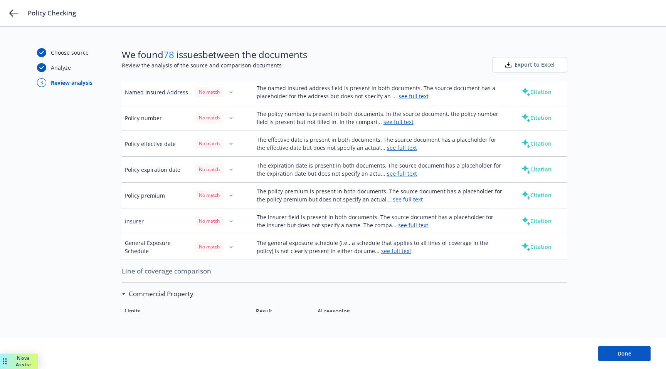
scroll to position [82, 0]
click at [388, 123] on link "see full text" at bounding box center [398, 121] width 30 height 7
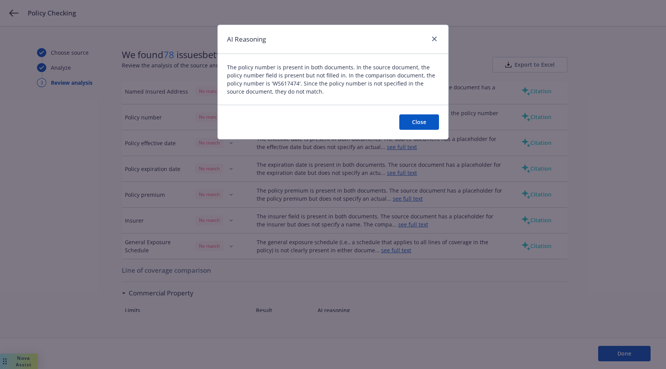
click at [414, 125] on button "Close" at bounding box center [419, 121] width 40 height 15
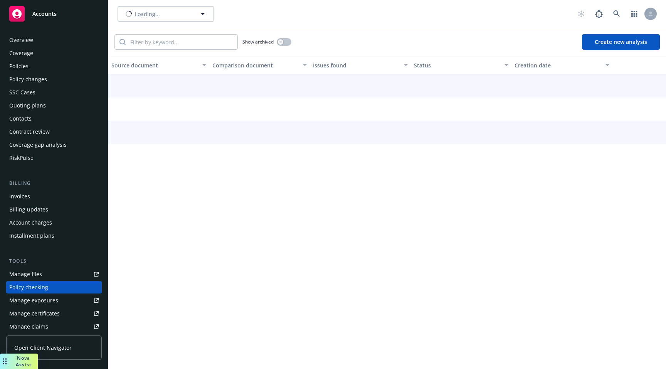
scroll to position [91, 0]
